Goal: Task Accomplishment & Management: Manage account settings

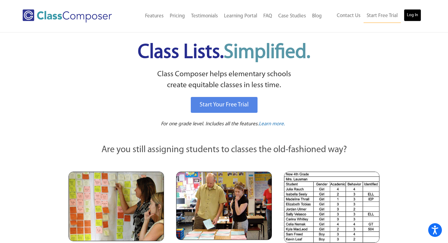
click at [408, 17] on link "Log In" at bounding box center [412, 15] width 17 height 12
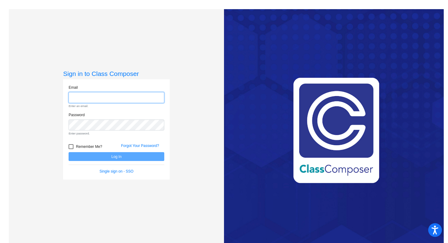
type input "monica.ayers@hesperiausd.org"
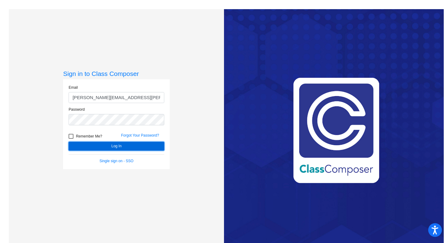
click at [126, 147] on button "Log In" at bounding box center [117, 146] width 96 height 9
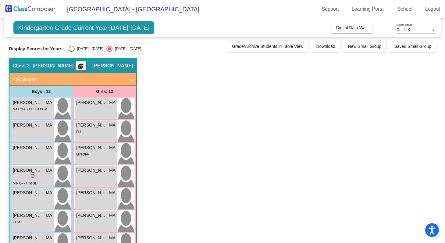
click at [177, 102] on app-classroom "Class 2 - Ayers picture_as_pdf Monica Ayers Add Student First Name Last Name St…" at bounding box center [222, 218] width 427 height 320
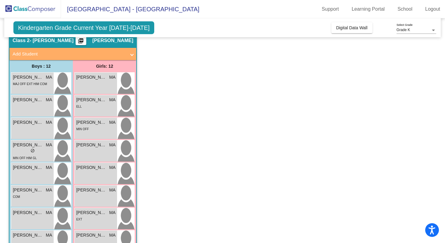
scroll to position [13, 0]
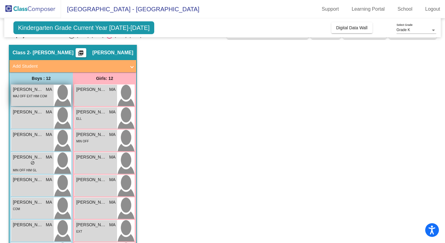
click at [52, 99] on div "MAJ OFF EXT HIM COM" at bounding box center [32, 96] width 39 height 6
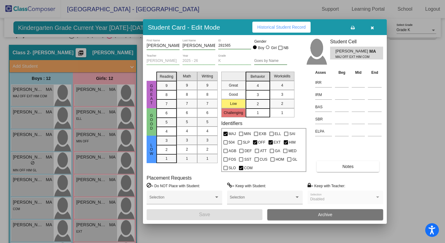
click at [317, 215] on button "Archive" at bounding box center [325, 214] width 116 height 11
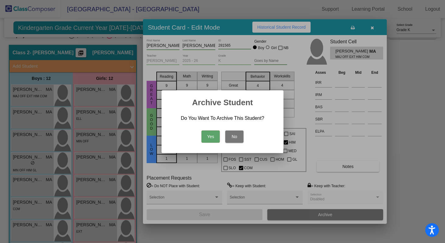
click at [208, 134] on button "Yes" at bounding box center [210, 136] width 18 height 12
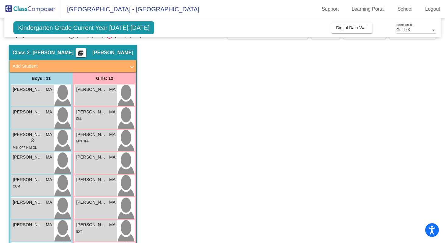
click at [166, 230] on app-classroom "Class 2 - Ayers picture_as_pdf Monica Ayers Add Student First Name Last Name St…" at bounding box center [222, 205] width 427 height 320
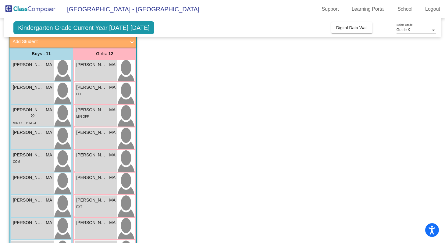
scroll to position [37, 0]
click at [109, 98] on div "Aitana Arellano MA lock do_not_disturb_alt ELL" at bounding box center [96, 93] width 42 height 21
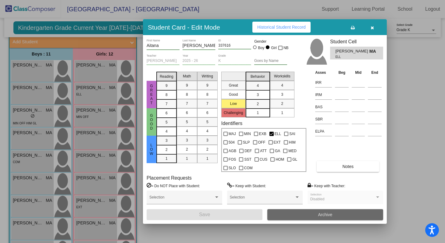
click at [308, 216] on button "Archive" at bounding box center [325, 214] width 116 height 11
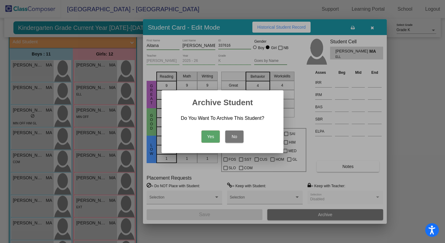
click at [209, 138] on button "Yes" at bounding box center [210, 136] width 18 height 12
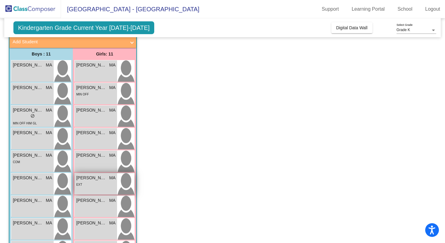
click at [104, 188] on div "Ilithya Luciano Huerta MA lock do_not_disturb_alt EXT" at bounding box center [96, 183] width 42 height 21
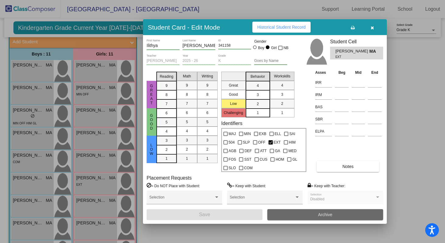
click at [340, 214] on button "Archive" at bounding box center [325, 214] width 116 height 11
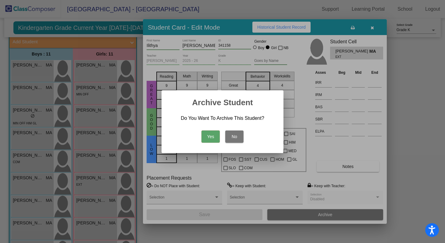
click at [212, 136] on button "Yes" at bounding box center [210, 136] width 18 height 12
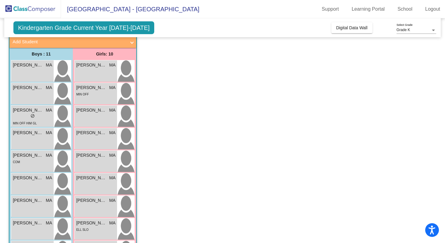
click at [163, 210] on app-classroom "Class 2 - Ayers picture_as_pdf Monica Ayers Add Student First Name Last Name St…" at bounding box center [222, 169] width 427 height 298
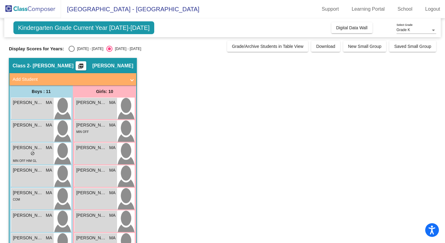
scroll to position [0, 0]
click at [154, 184] on app-classroom "Class 2 - Ayers picture_as_pdf Monica Ayers Add Student First Name Last Name St…" at bounding box center [222, 207] width 427 height 298
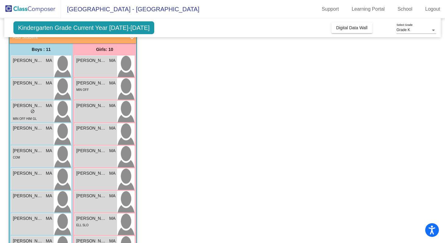
scroll to position [49, 0]
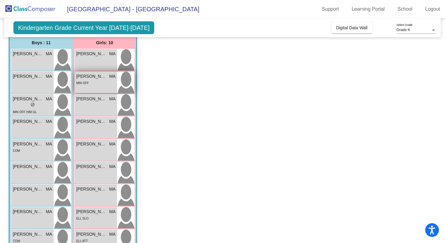
click at [94, 89] on div "Amelia Zarate MA lock do_not_disturb_alt MIN OFF" at bounding box center [96, 82] width 42 height 21
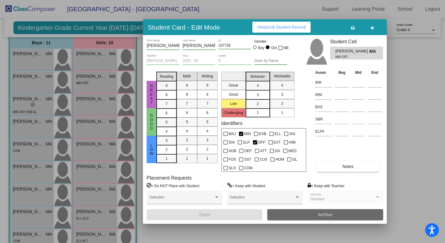
click at [322, 214] on span "Archive" at bounding box center [325, 214] width 14 height 5
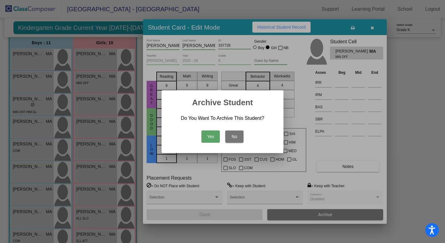
click at [211, 138] on button "Yes" at bounding box center [210, 136] width 18 height 12
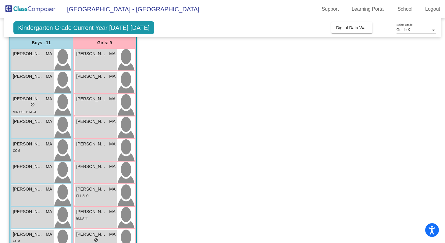
click at [182, 194] on app-classroom "Class 2 - Ayers picture_as_pdf Monica Ayers Add Student First Name Last Name St…" at bounding box center [222, 158] width 427 height 298
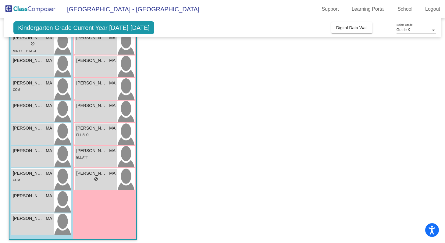
scroll to position [112, 0]
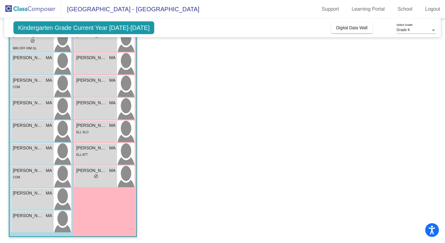
click at [4, 220] on mat-sidenav-content "Grade K Select Grade Kindergarten Grade Current Year 2025-2026 Add, Move, or Re…" at bounding box center [222, 130] width 445 height 225
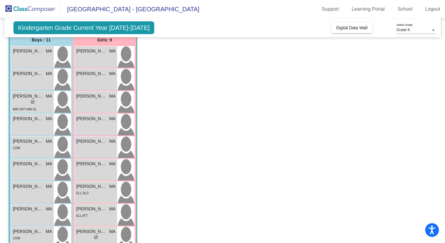
scroll to position [39, 0]
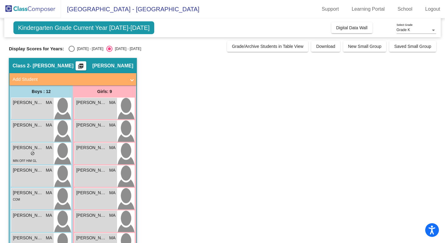
click at [198, 127] on app-classroom "Class 2 - [PERSON_NAME] picture_as_pdf [PERSON_NAME] Add Student First Name Las…" at bounding box center [222, 218] width 427 height 320
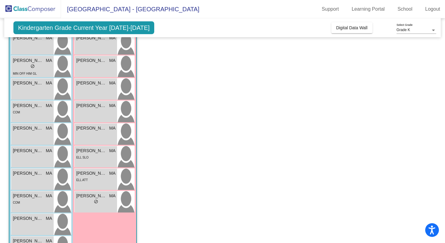
scroll to position [98, 0]
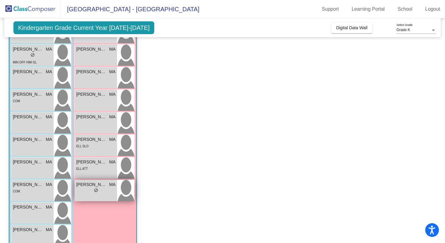
click at [90, 191] on div "lock do_not_disturb_alt" at bounding box center [95, 191] width 39 height 6
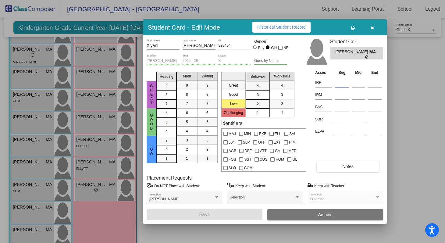
click at [344, 83] on input at bounding box center [342, 82] width 14 height 9
type input "A"
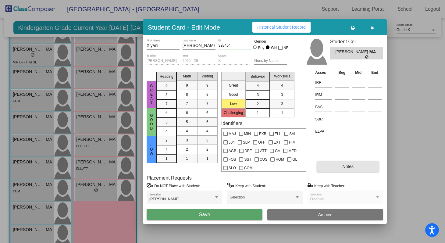
click at [344, 168] on span "Notes" at bounding box center [347, 166] width 11 height 5
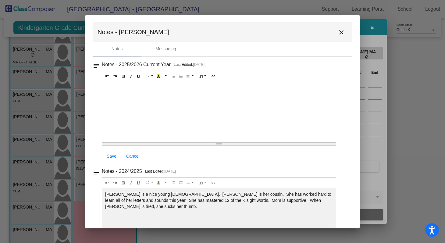
click at [229, 90] on div at bounding box center [219, 111] width 234 height 61
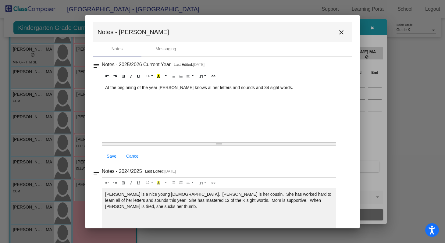
click at [321, 157] on div "Save Cancel" at bounding box center [219, 156] width 234 height 11
click at [113, 157] on span "Save" at bounding box center [112, 156] width 10 height 5
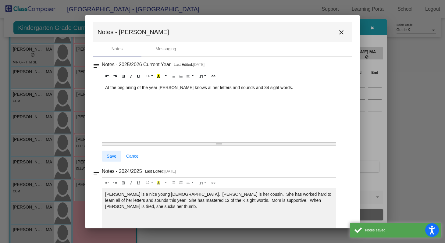
click at [113, 157] on span "Save" at bounding box center [112, 156] width 10 height 5
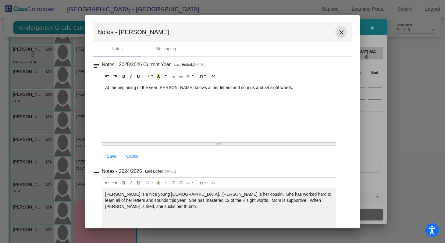
click at [338, 33] on mat-icon "close" at bounding box center [341, 32] width 7 height 7
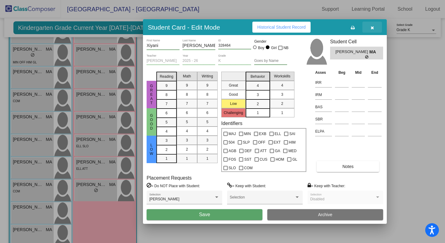
click at [372, 28] on icon "button" at bounding box center [372, 28] width 3 height 4
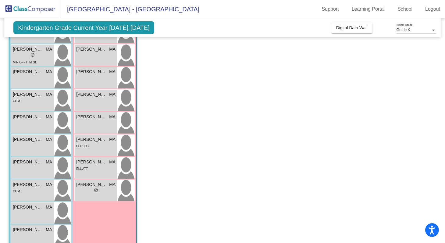
click at [177, 123] on app-classroom "Class 2 - [PERSON_NAME] picture_as_pdf [PERSON_NAME] Add Student First Name Las…" at bounding box center [222, 119] width 427 height 320
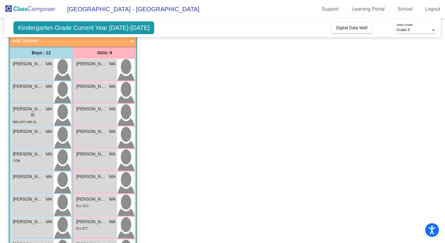
scroll to position [37, 0]
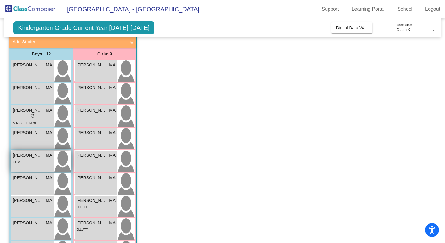
click at [23, 161] on div "COM" at bounding box center [32, 162] width 39 height 6
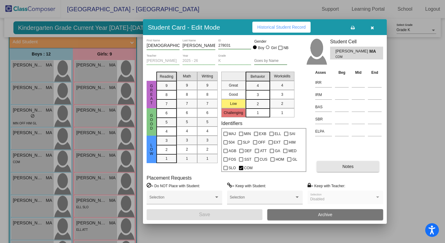
click at [356, 169] on button "Notes" at bounding box center [348, 166] width 62 height 11
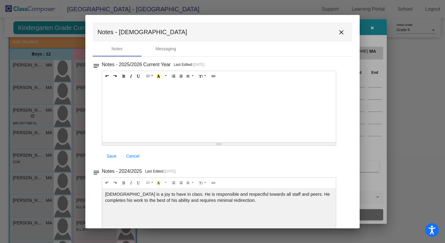
click at [191, 121] on div at bounding box center [219, 111] width 234 height 61
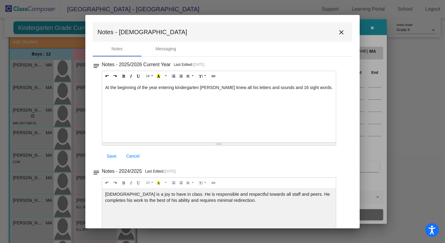
drag, startPoint x: 177, startPoint y: 89, endPoint x: 186, endPoint y: 89, distance: 8.8
click at [177, 89] on div "At the beginning of the year entering kindergarten [PERSON_NAME] knew all his l…" at bounding box center [219, 111] width 234 height 61
click at [107, 155] on span "Save" at bounding box center [112, 156] width 10 height 5
click at [339, 32] on mat-icon "close" at bounding box center [341, 32] width 7 height 7
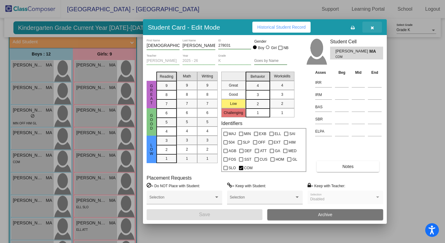
click at [371, 29] on icon "button" at bounding box center [372, 28] width 3 height 4
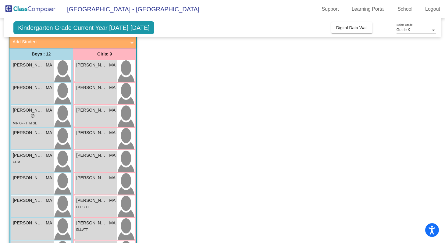
click at [188, 139] on app-classroom "Class 2 - [PERSON_NAME] picture_as_pdf [PERSON_NAME] Add Student First Name Las…" at bounding box center [222, 180] width 427 height 320
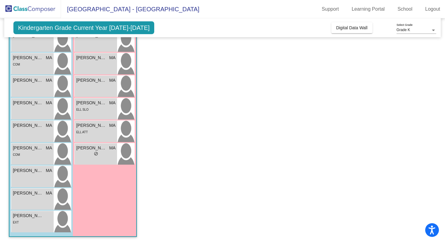
scroll to position [0, 0]
click at [26, 222] on div "EXT" at bounding box center [32, 222] width 39 height 6
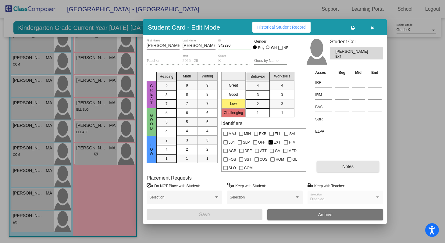
click at [333, 163] on button "Notes" at bounding box center [348, 166] width 62 height 11
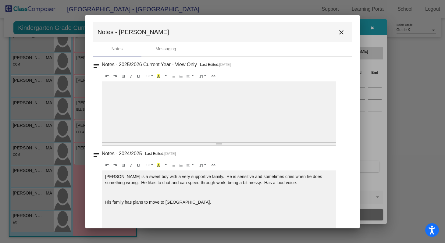
click at [229, 102] on div at bounding box center [219, 111] width 234 height 61
click at [212, 91] on div at bounding box center [219, 111] width 234 height 61
click at [147, 109] on div at bounding box center [219, 111] width 234 height 61
click at [124, 102] on div at bounding box center [219, 111] width 234 height 61
click at [138, 96] on div at bounding box center [219, 111] width 234 height 61
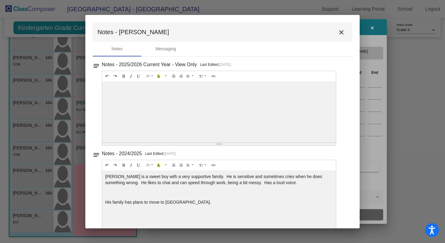
click at [138, 96] on div at bounding box center [219, 111] width 234 height 61
click at [132, 88] on div at bounding box center [219, 111] width 234 height 61
click at [145, 182] on p "[PERSON_NAME] is a sweet boy with a very supportive family. He is sensitive and…" at bounding box center [219, 179] width 228 height 12
click at [131, 131] on div at bounding box center [219, 111] width 234 height 61
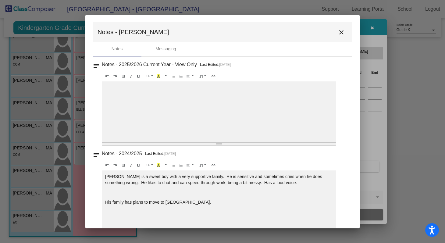
click at [131, 131] on div at bounding box center [219, 111] width 234 height 61
click at [337, 36] on button "close" at bounding box center [341, 32] width 12 height 12
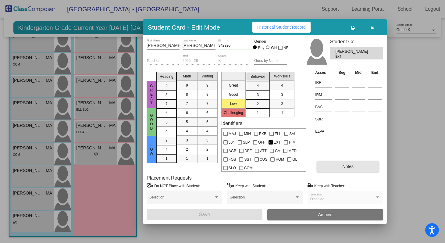
click at [347, 167] on span "Notes" at bounding box center [347, 166] width 11 height 5
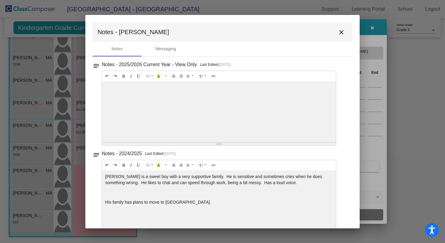
click at [241, 106] on div at bounding box center [219, 111] width 234 height 61
click at [159, 105] on div at bounding box center [219, 111] width 234 height 61
click at [166, 51] on div "Messaging" at bounding box center [165, 49] width 21 height 6
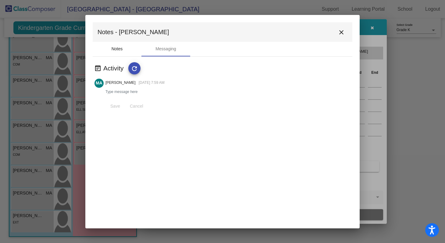
click at [115, 50] on div "Notes" at bounding box center [117, 49] width 11 height 6
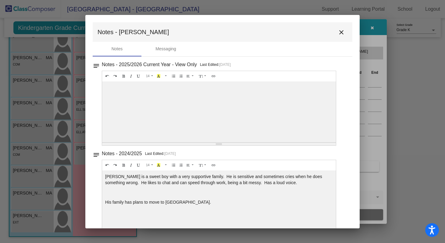
click at [128, 104] on div at bounding box center [219, 111] width 234 height 61
click at [153, 113] on div at bounding box center [219, 111] width 234 height 61
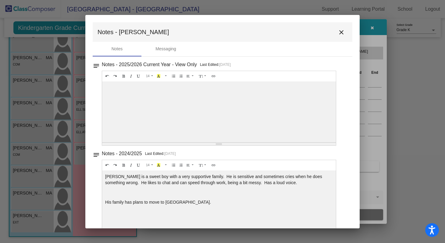
click at [153, 113] on div at bounding box center [219, 111] width 234 height 61
click at [117, 109] on div at bounding box center [219, 111] width 234 height 61
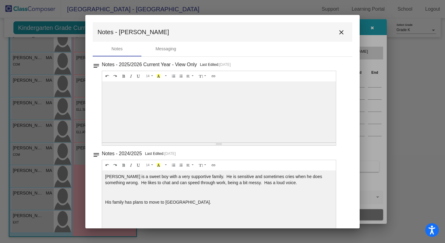
click at [131, 112] on div at bounding box center [219, 111] width 234 height 61
click at [2, 112] on div "Student Card - Edit Mode Historical Student Record [PERSON_NAME] First Name [PE…" at bounding box center [222, 121] width 445 height 243
click at [191, 89] on div at bounding box center [219, 111] width 234 height 61
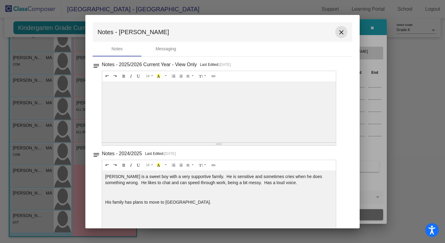
click at [340, 33] on mat-icon "close" at bounding box center [341, 32] width 7 height 7
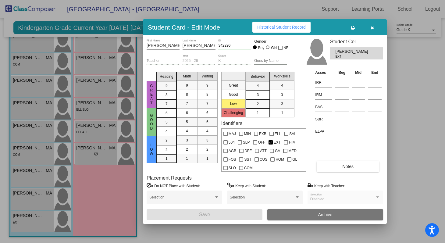
click at [347, 165] on span "Notes" at bounding box center [347, 166] width 11 height 5
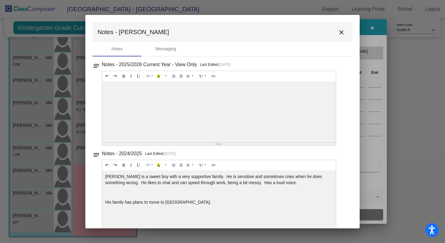
click at [160, 90] on div at bounding box center [219, 111] width 234 height 61
click at [124, 95] on div at bounding box center [219, 111] width 234 height 61
click at [178, 203] on p "His family has plans to move to [GEOGRAPHIC_DATA]." at bounding box center [219, 202] width 228 height 6
click at [217, 144] on div "Resize" at bounding box center [219, 144] width 6 height 0
drag, startPoint x: 217, startPoint y: 144, endPoint x: 224, endPoint y: 124, distance: 21.5
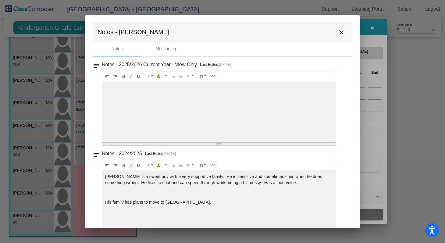
click at [224, 124] on div "14 8 9 10 11 12 14 18 24 36 Background Color Transparent Select #ffff00 Text Co…" at bounding box center [219, 108] width 234 height 75
click at [204, 88] on div at bounding box center [219, 111] width 234 height 61
click at [339, 33] on mat-icon "close" at bounding box center [341, 32] width 7 height 7
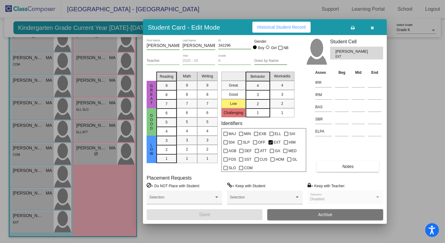
click at [373, 28] on icon "button" at bounding box center [372, 28] width 3 height 4
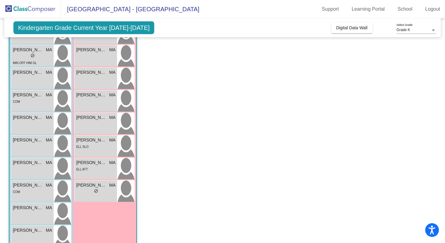
scroll to position [135, 0]
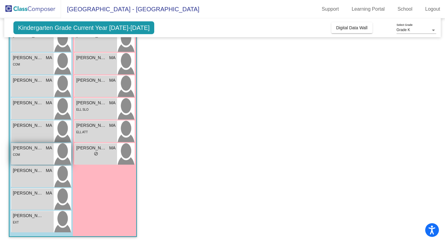
click at [30, 154] on div "COM" at bounding box center [32, 154] width 39 height 6
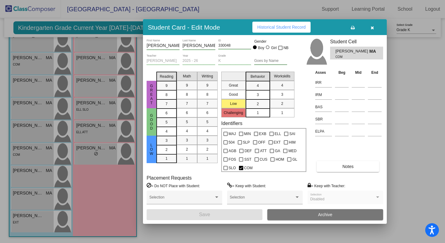
click at [354, 167] on span "Notes" at bounding box center [347, 166] width 11 height 5
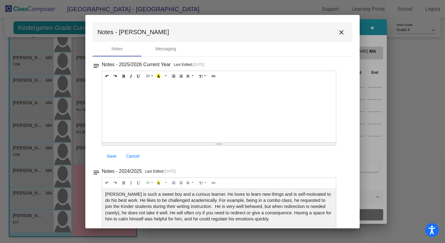
click at [173, 110] on div at bounding box center [219, 111] width 234 height 61
click at [211, 207] on span "[PERSON_NAME] is such a sweet boy and a curious learner. He loves to learn new …" at bounding box center [218, 207] width 226 height 30
click at [167, 92] on div at bounding box center [219, 111] width 234 height 61
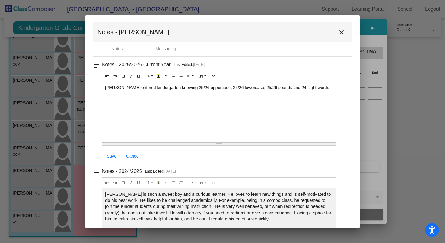
drag, startPoint x: 141, startPoint y: 86, endPoint x: 156, endPoint y: 81, distance: 16.2
click at [141, 86] on div "[PERSON_NAME] entered kindergarten knowing 25/26 uppercase, 24/26 lowercase, 25…" at bounding box center [219, 111] width 234 height 61
click at [318, 89] on div "[PERSON_NAME] entered Kindergarten knowing 25/26 uppercase, 24/26 lowercase, 25…" at bounding box center [219, 111] width 234 height 61
click at [110, 158] on span "Save" at bounding box center [112, 156] width 10 height 5
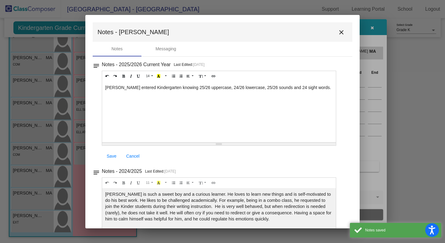
click at [110, 158] on span "Save" at bounding box center [112, 156] width 10 height 5
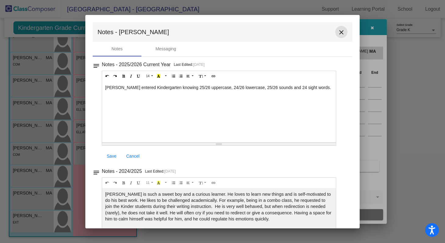
click at [338, 33] on mat-icon "close" at bounding box center [341, 32] width 7 height 7
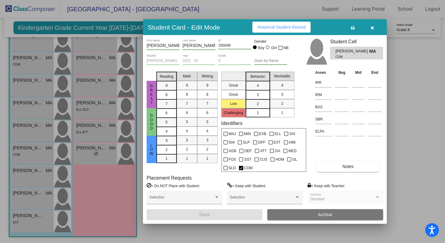
click at [374, 28] on button "button" at bounding box center [372, 27] width 20 height 11
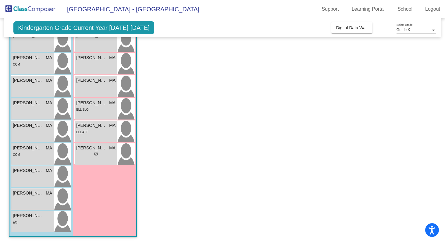
click at [166, 169] on app-classroom "Class 2 - [PERSON_NAME] picture_as_pdf [PERSON_NAME] Add Student First Name Las…" at bounding box center [222, 83] width 427 height 320
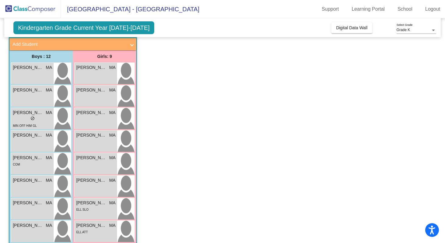
scroll to position [25, 0]
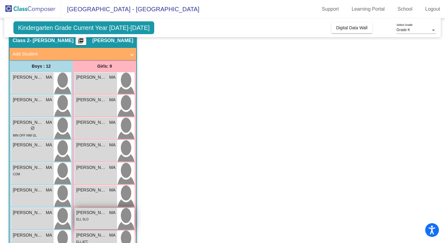
click at [107, 217] on div "ELL SLO" at bounding box center [95, 219] width 39 height 6
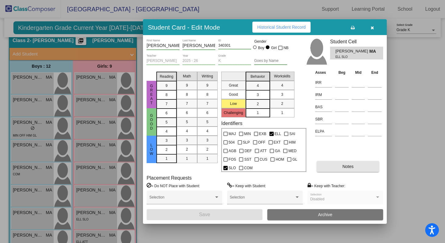
click at [330, 167] on button "Notes" at bounding box center [348, 166] width 62 height 11
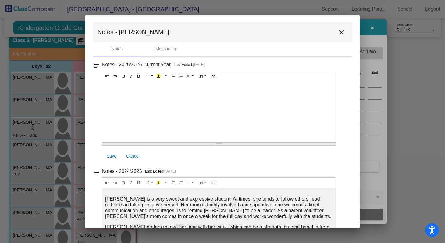
click at [190, 93] on div at bounding box center [219, 111] width 234 height 61
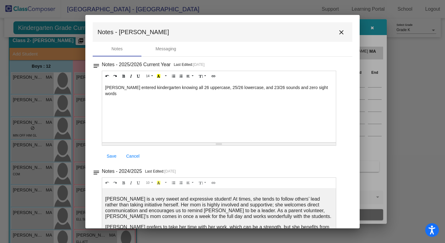
click at [248, 86] on div "[PERSON_NAME] entered kindergarten knowing all 26 uppercase, 25/26 lowercase, a…" at bounding box center [219, 111] width 234 height 61
click at [320, 89] on div "[PERSON_NAME] entered kindergarten knowing all 26 uppercase, 25/26 lowercase, 2…" at bounding box center [219, 111] width 234 height 61
click at [134, 88] on div "[PERSON_NAME] entered kindergarten knowing all 26 uppercase, 25/26 lowercase, 2…" at bounding box center [219, 111] width 234 height 61
click at [316, 87] on div "[PERSON_NAME] entered Kindergarten knowing all 26 uppercase, 25/26 lowercase, 2…" at bounding box center [219, 111] width 234 height 61
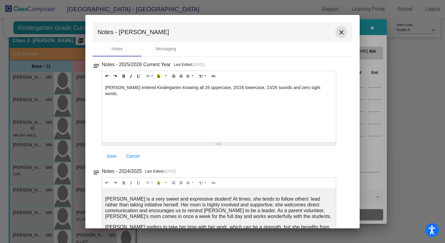
click at [338, 34] on mat-icon "close" at bounding box center [341, 32] width 7 height 7
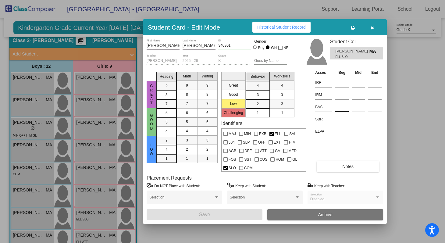
click at [337, 109] on input at bounding box center [342, 106] width 14 height 9
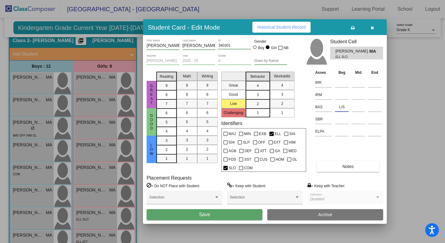
type input "L/S"
click at [340, 165] on button "Notes" at bounding box center [348, 166] width 62 height 11
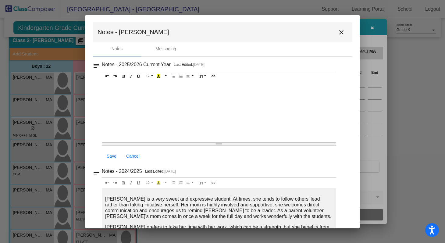
click at [204, 114] on div at bounding box center [219, 111] width 234 height 61
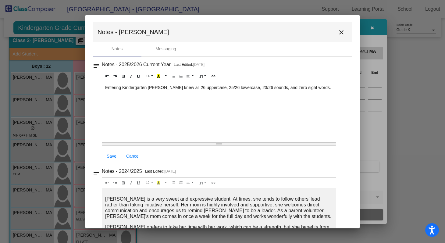
click at [110, 157] on span "Save" at bounding box center [112, 156] width 10 height 5
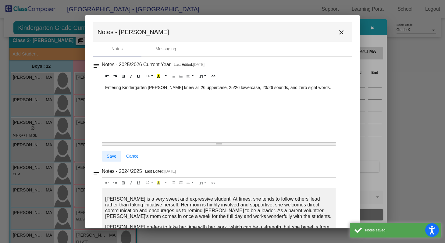
click at [110, 157] on span "Save" at bounding box center [112, 156] width 10 height 5
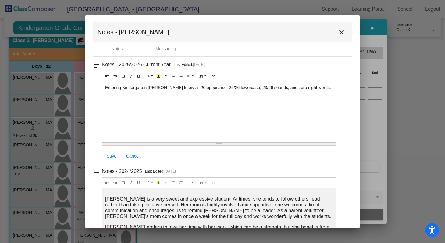
click at [111, 157] on span "Save" at bounding box center [112, 156] width 10 height 5
click at [112, 154] on span "Save" at bounding box center [112, 156] width 10 height 5
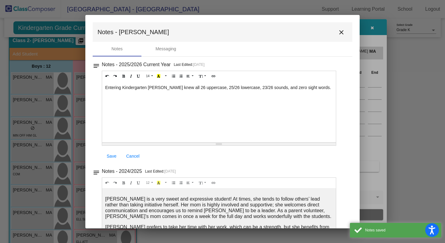
click at [338, 34] on mat-icon "close" at bounding box center [341, 32] width 7 height 7
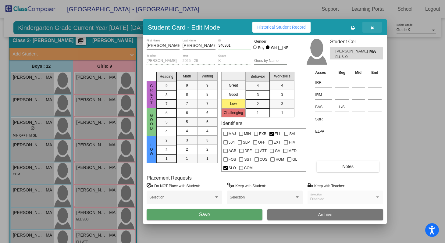
click at [372, 27] on icon "button" at bounding box center [372, 28] width 3 height 4
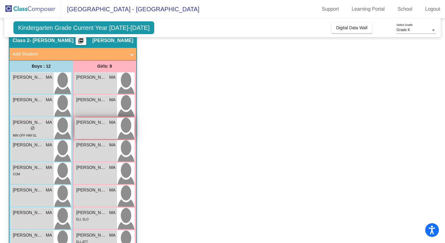
click at [98, 126] on span "[PERSON_NAME]" at bounding box center [91, 122] width 30 height 6
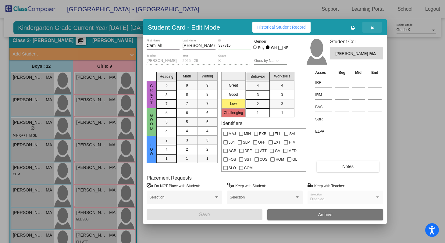
click at [372, 23] on button "button" at bounding box center [372, 27] width 20 height 11
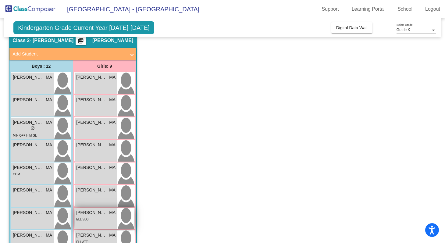
click at [101, 224] on div "[PERSON_NAME] MA lock do_not_disturb_alt ELL SLO" at bounding box center [96, 218] width 42 height 21
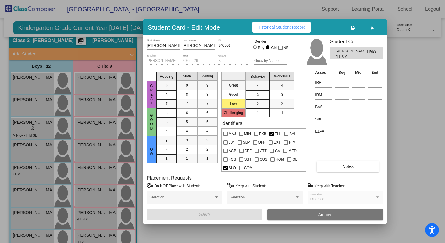
click at [348, 164] on span "Notes" at bounding box center [347, 166] width 11 height 5
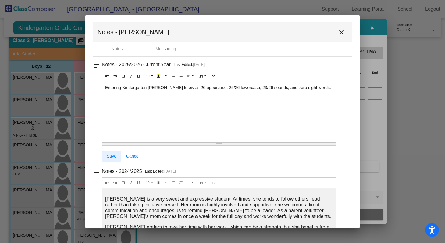
click at [113, 156] on span "Save" at bounding box center [112, 156] width 10 height 5
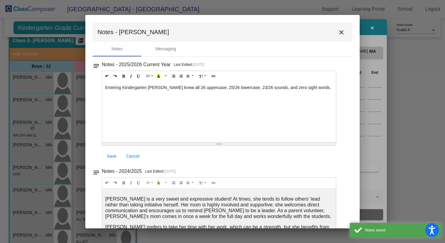
click at [340, 32] on mat-icon "close" at bounding box center [341, 32] width 7 height 7
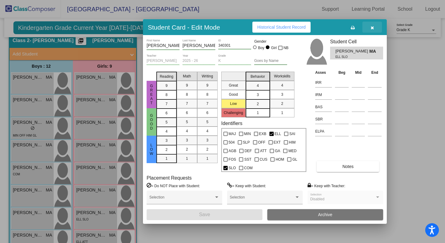
click at [374, 28] on button "button" at bounding box center [372, 27] width 20 height 11
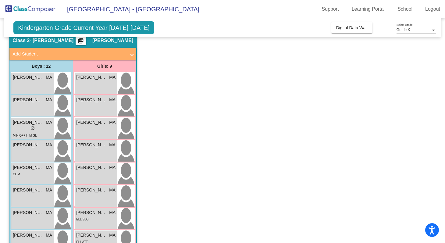
click at [186, 184] on app-classroom "Class 2 - [PERSON_NAME] picture_as_pdf [PERSON_NAME] Add Student First Name Las…" at bounding box center [222, 193] width 427 height 320
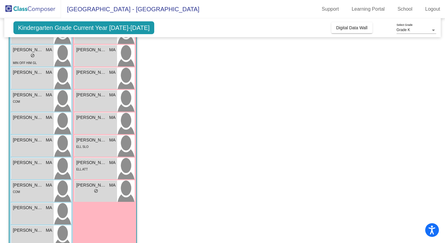
scroll to position [98, 0]
click at [154, 65] on app-classroom "Class 2 - [PERSON_NAME] picture_as_pdf [PERSON_NAME] Add Student First Name Las…" at bounding box center [222, 119] width 427 height 320
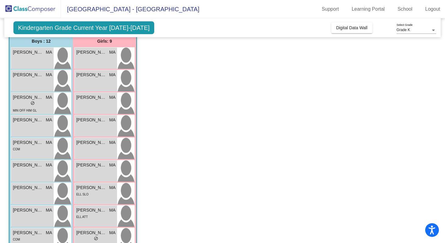
scroll to position [50, 0]
click at [101, 107] on div "[PERSON_NAME] MA lock do_not_disturb_alt" at bounding box center [96, 103] width 42 height 21
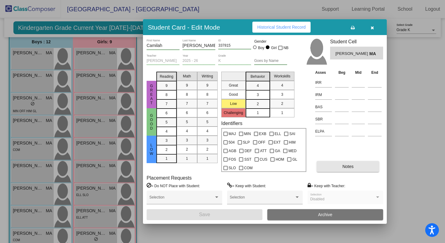
click at [335, 164] on button "Notes" at bounding box center [348, 166] width 62 height 11
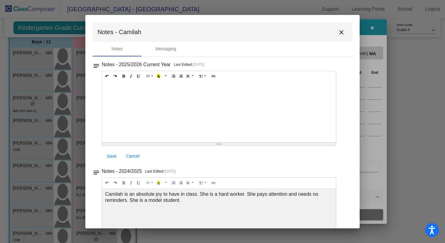
click at [206, 99] on div at bounding box center [219, 111] width 234 height 61
click at [105, 89] on div "entering" at bounding box center [219, 111] width 234 height 61
click at [142, 90] on div "Entering" at bounding box center [219, 111] width 234 height 61
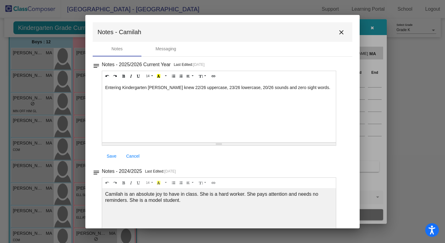
click at [111, 156] on span "Save" at bounding box center [112, 156] width 10 height 5
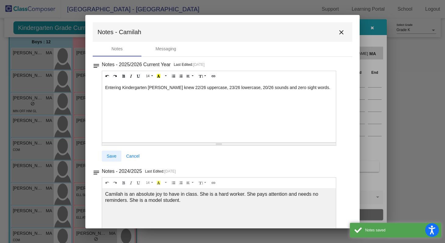
click at [111, 156] on span "Save" at bounding box center [112, 156] width 10 height 5
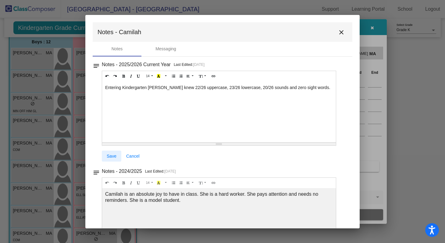
click at [110, 155] on span "Save" at bounding box center [112, 156] width 10 height 5
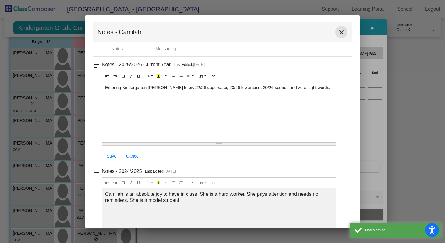
click at [338, 34] on mat-icon "close" at bounding box center [341, 32] width 7 height 7
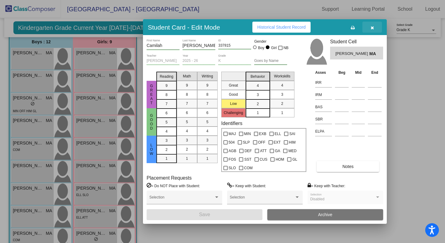
click at [374, 29] on button "button" at bounding box center [372, 27] width 20 height 11
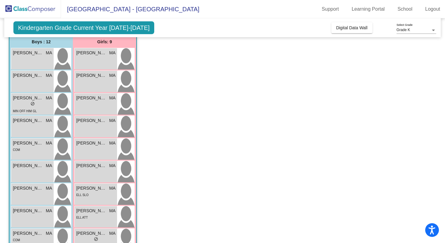
click at [172, 145] on app-classroom "Class 2 - [PERSON_NAME] picture_as_pdf [PERSON_NAME] Add Student First Name Las…" at bounding box center [222, 168] width 427 height 320
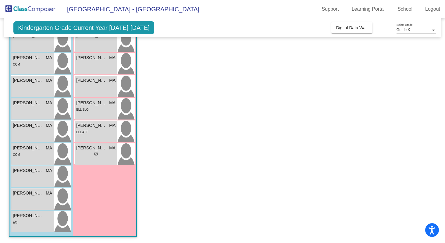
scroll to position [0, 0]
click at [28, 124] on span "[PERSON_NAME]" at bounding box center [28, 125] width 30 height 6
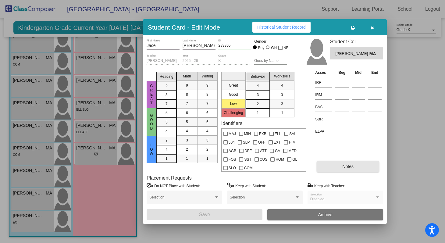
click at [344, 169] on button "Notes" at bounding box center [348, 166] width 62 height 11
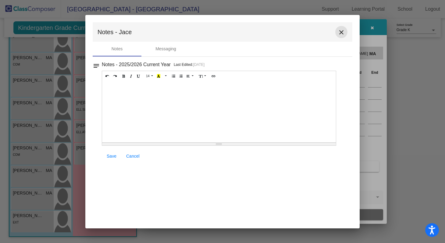
click at [341, 34] on mat-icon "close" at bounding box center [341, 32] width 7 height 7
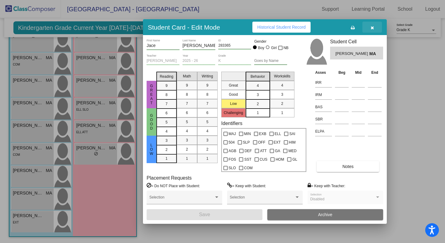
click at [371, 28] on icon "button" at bounding box center [372, 28] width 3 height 4
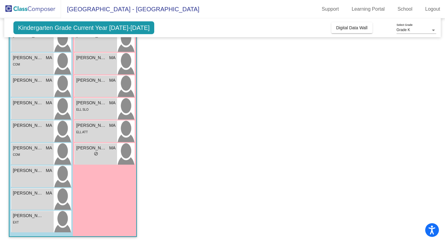
click at [161, 99] on app-classroom "Class 2 - [PERSON_NAME] picture_as_pdf [PERSON_NAME] Add Student First Name Las…" at bounding box center [222, 83] width 427 height 320
click at [33, 89] on div "[PERSON_NAME] MA lock do_not_disturb_alt" at bounding box center [32, 86] width 42 height 21
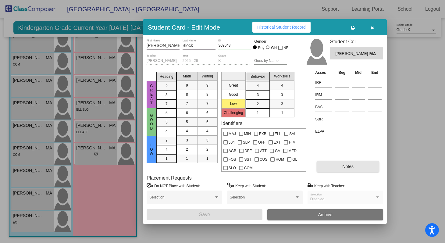
click at [337, 166] on button "Notes" at bounding box center [348, 166] width 62 height 11
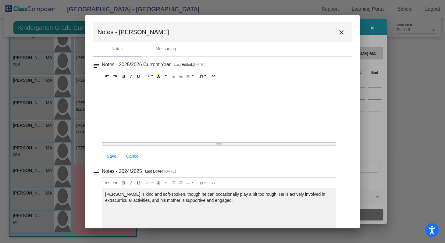
click at [139, 112] on div at bounding box center [219, 111] width 234 height 61
click at [209, 19] on mat-dialog-container "Notes - [PERSON_NAME] close Notes Messaging notes Notes - 2025/2026 Current Yea…" at bounding box center [222, 121] width 274 height 213
click at [136, 92] on div at bounding box center [219, 111] width 234 height 61
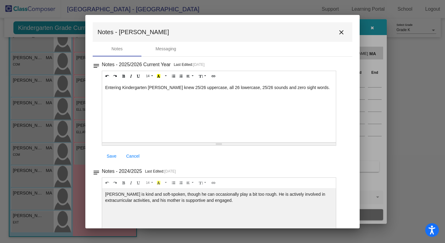
click at [111, 155] on span "Save" at bounding box center [112, 156] width 10 height 5
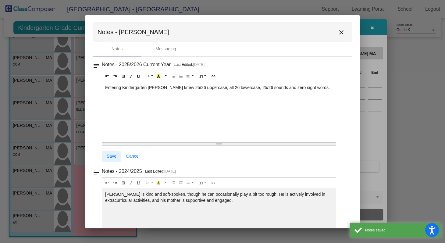
click at [111, 155] on span "Save" at bounding box center [112, 156] width 10 height 5
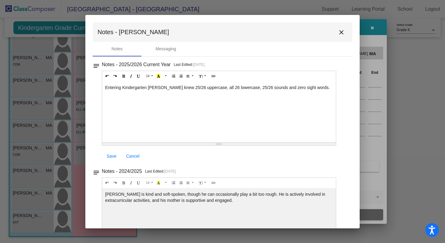
click at [339, 33] on mat-icon "close" at bounding box center [341, 32] width 7 height 7
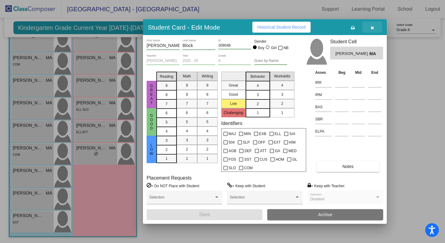
click at [373, 27] on icon "button" at bounding box center [372, 28] width 3 height 4
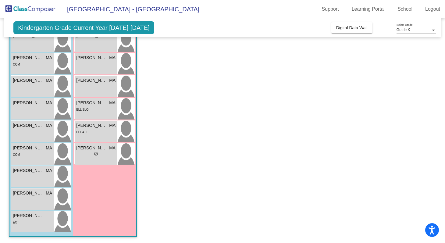
click at [0, 0] on div "Girls: 9 [PERSON_NAME] MA lock do_not_disturb_alt [PERSON_NAME] MA lock do_not_…" at bounding box center [0, 0] width 0 height 0
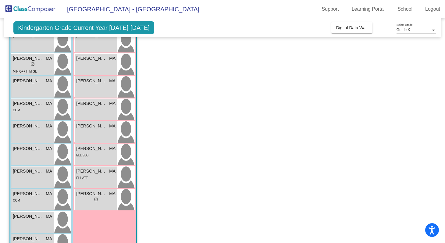
scroll to position [74, 0]
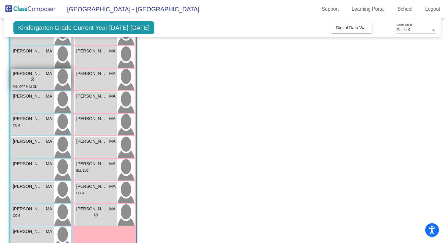
click at [29, 81] on div "lock do_not_disturb_alt" at bounding box center [32, 80] width 39 height 6
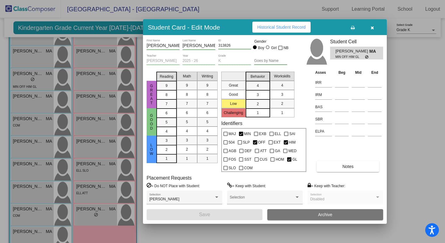
click at [333, 167] on button "Notes" at bounding box center [348, 166] width 62 height 11
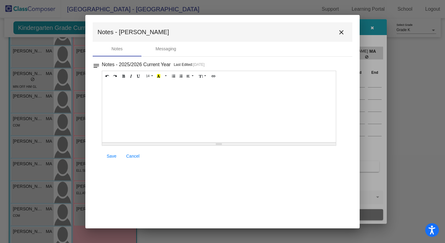
click at [194, 101] on div at bounding box center [219, 111] width 234 height 61
click at [343, 34] on mat-icon "close" at bounding box center [341, 32] width 7 height 7
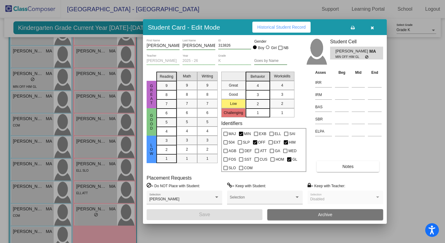
click at [372, 27] on icon "button" at bounding box center [372, 28] width 3 height 4
